Goal: Task Accomplishment & Management: Use online tool/utility

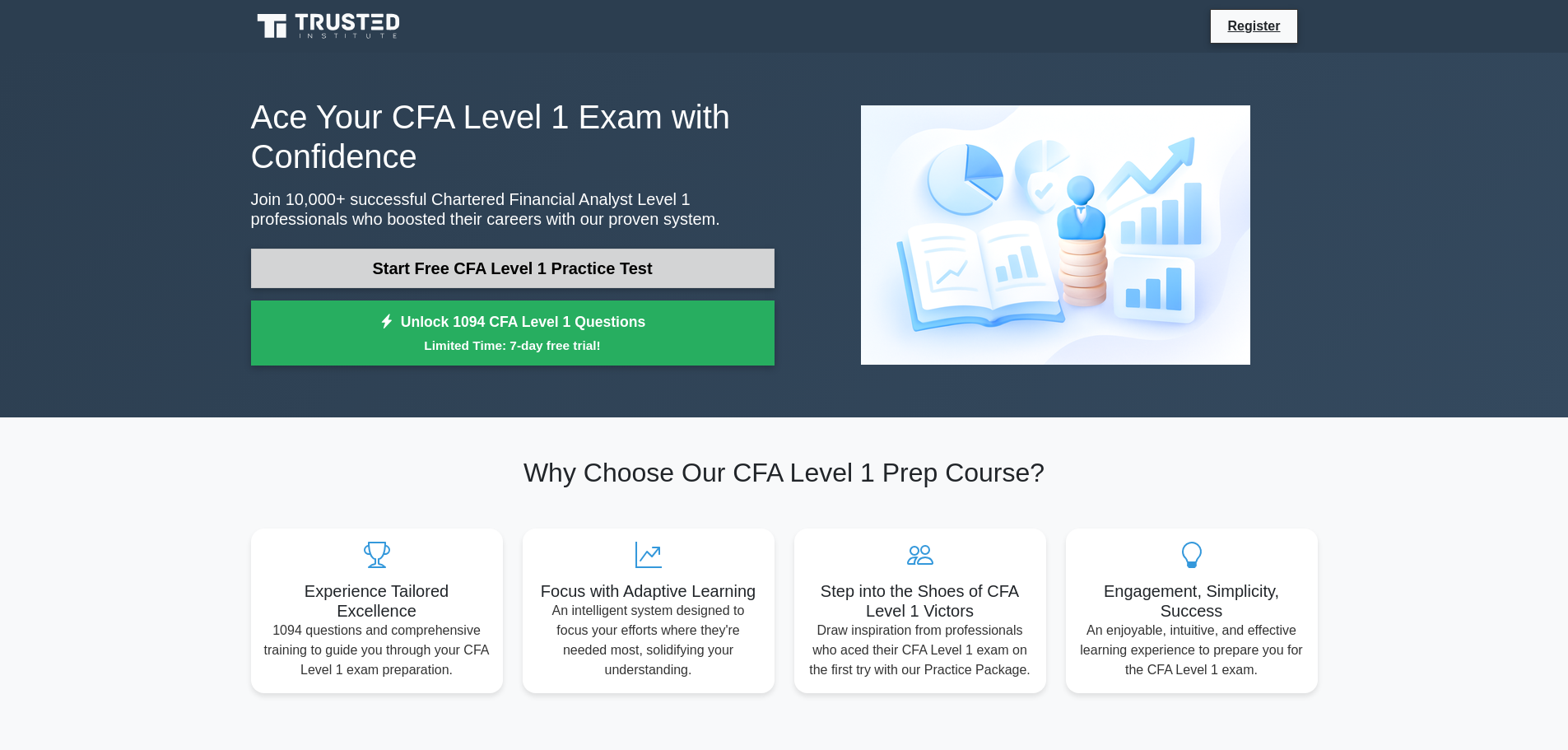
click at [551, 272] on link "Start Free CFA Level 1 Practice Test" at bounding box center [513, 268] width 524 height 39
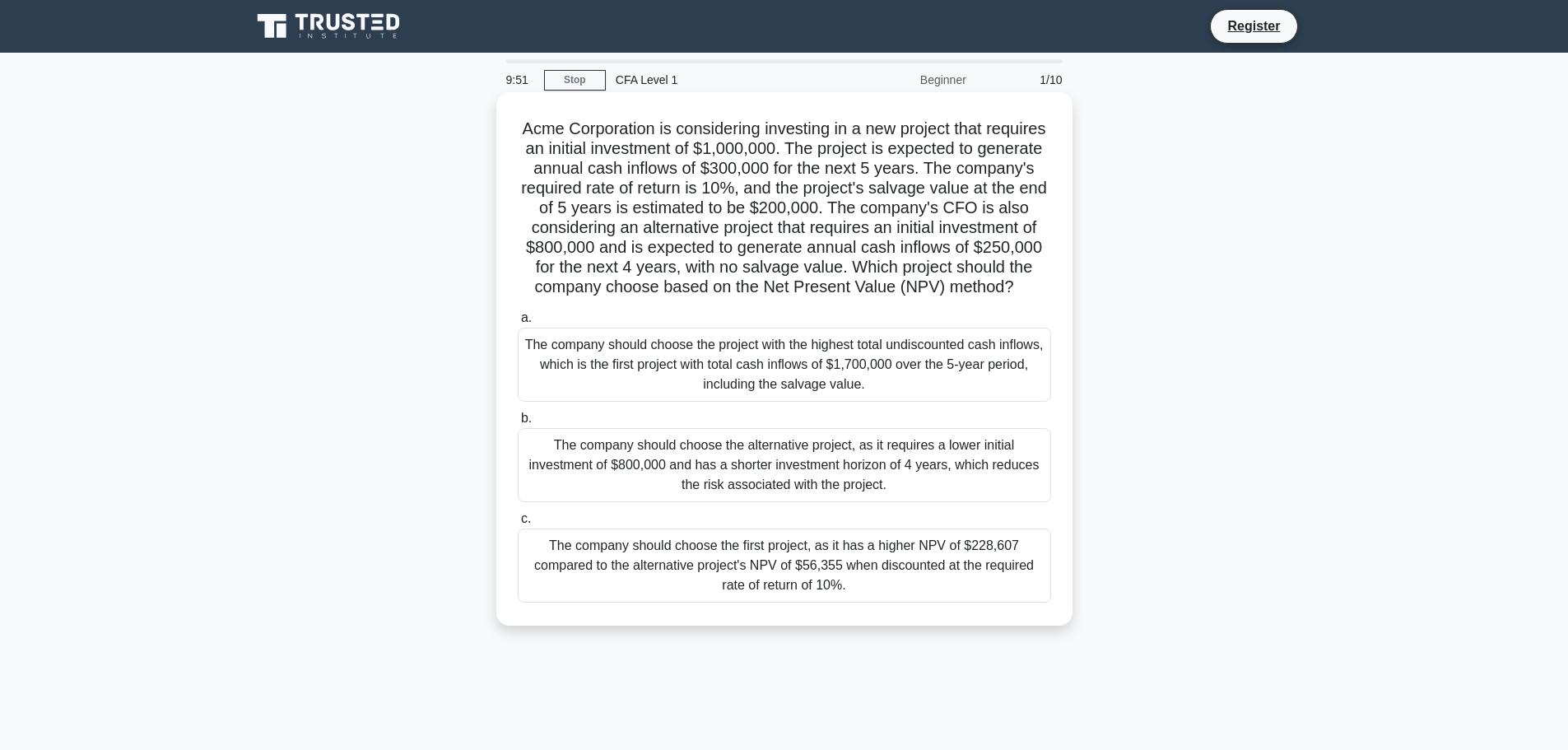
click at [680, 374] on div "The company should choose the project with the highest total undiscounted cash …" at bounding box center [784, 364] width 533 height 74
click at [518, 323] on input "a. The company should choose the project with the highest total undiscounted ca…" at bounding box center [518, 317] width 0 height 11
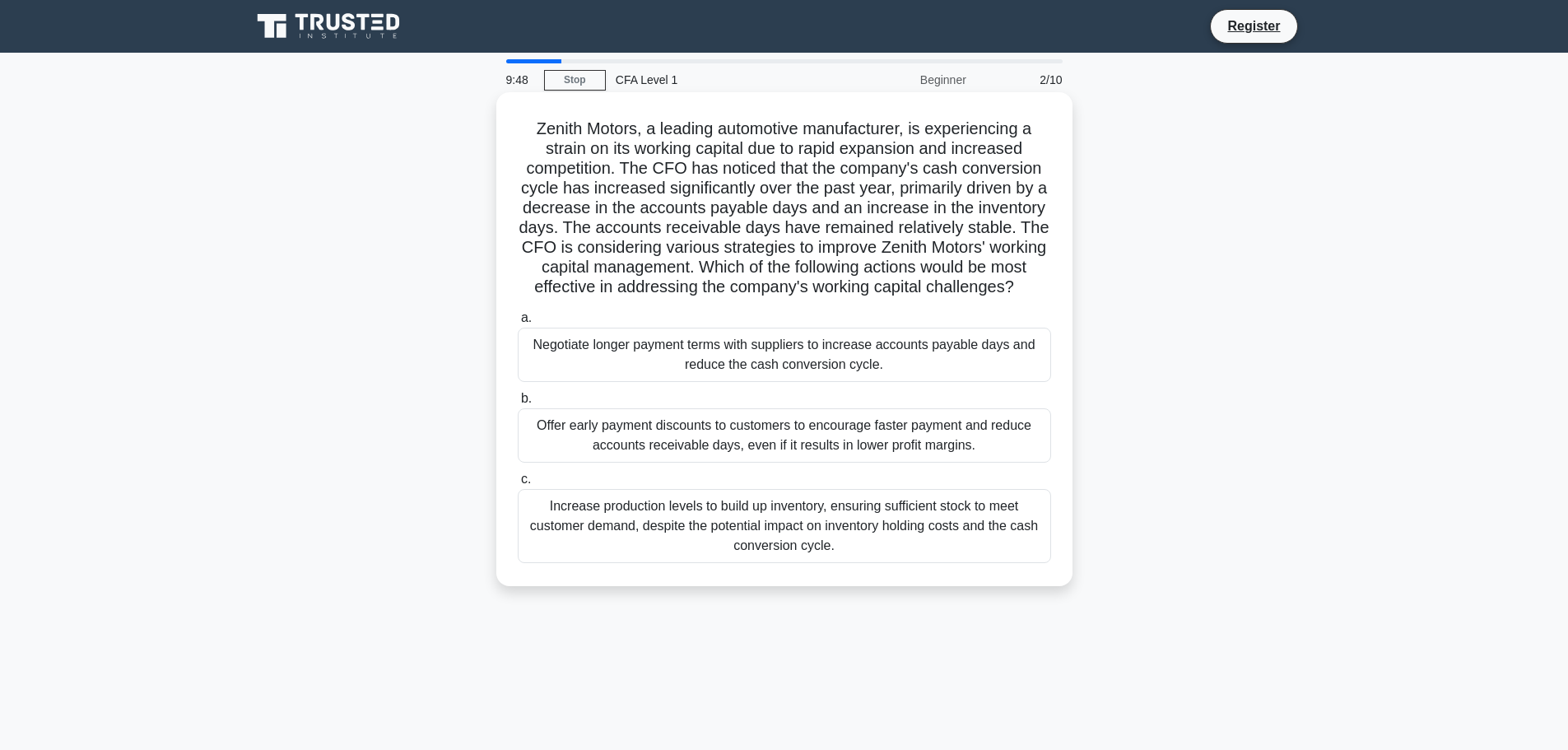
click at [686, 445] on div "Offer early payment discounts to customers to encourage faster payment and redu…" at bounding box center [784, 436] width 533 height 55
click at [518, 404] on input "b. Offer early payment discounts to customers to encourage faster payment and r…" at bounding box center [518, 398] width 0 height 11
